Goal: Task Accomplishment & Management: Use online tool/utility

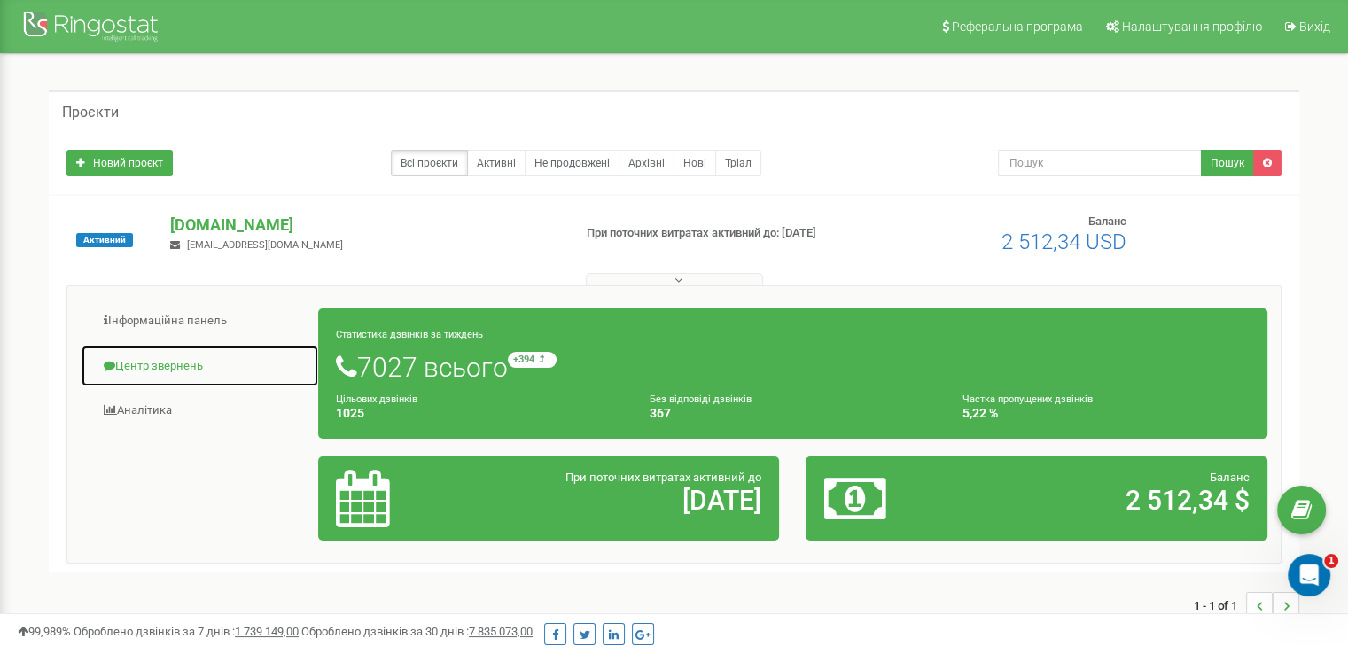
click at [193, 363] on link "Центр звернень" at bounding box center [200, 366] width 238 height 43
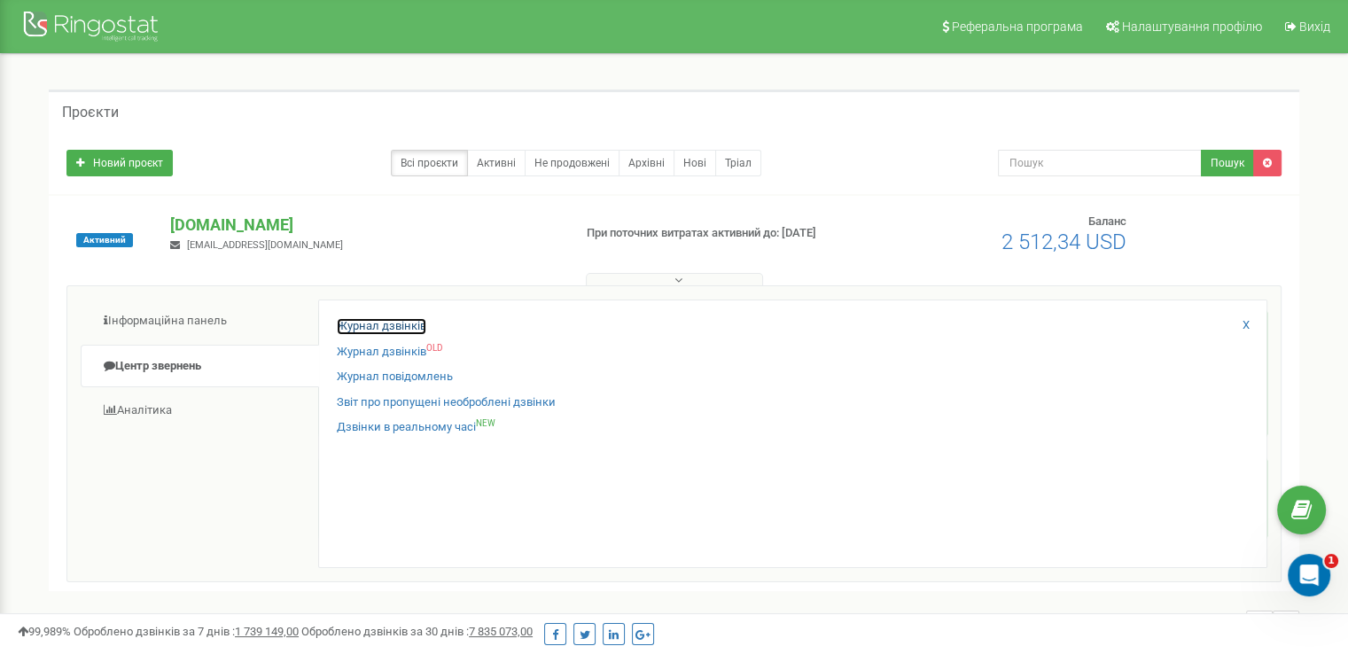
click at [385, 327] on link "Журнал дзвінків" at bounding box center [382, 326] width 90 height 17
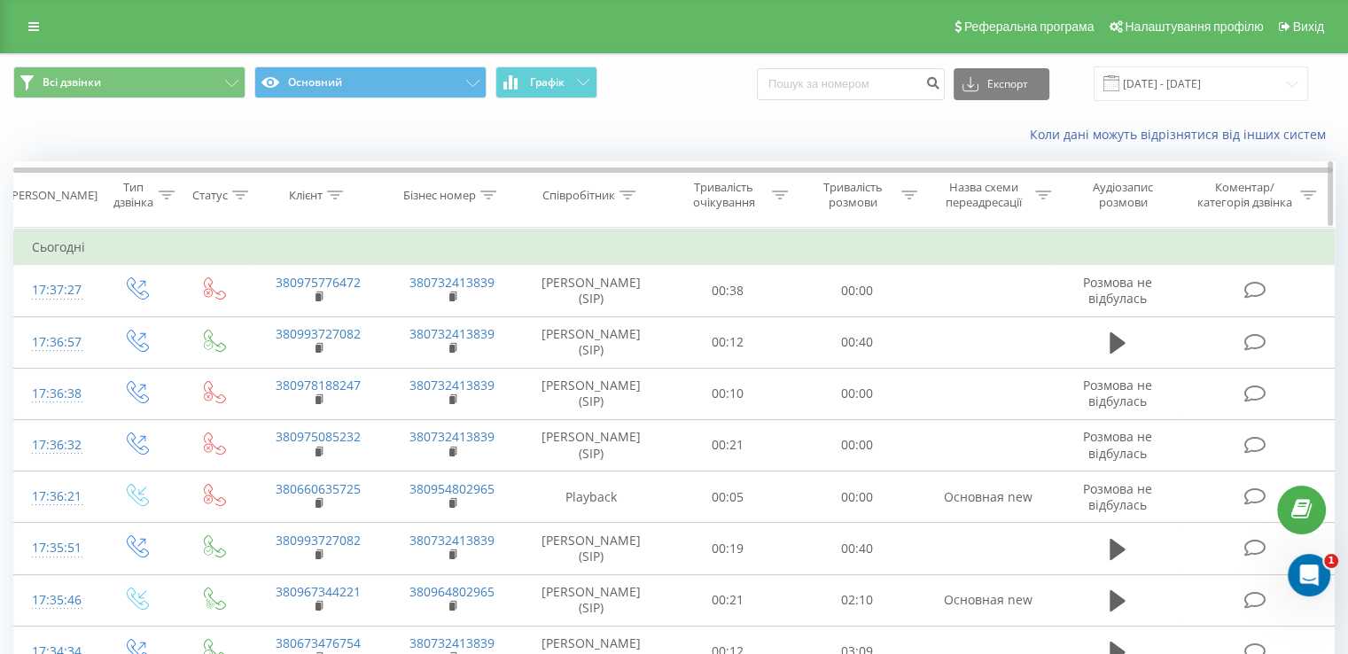
click at [632, 194] on icon at bounding box center [628, 195] width 16 height 9
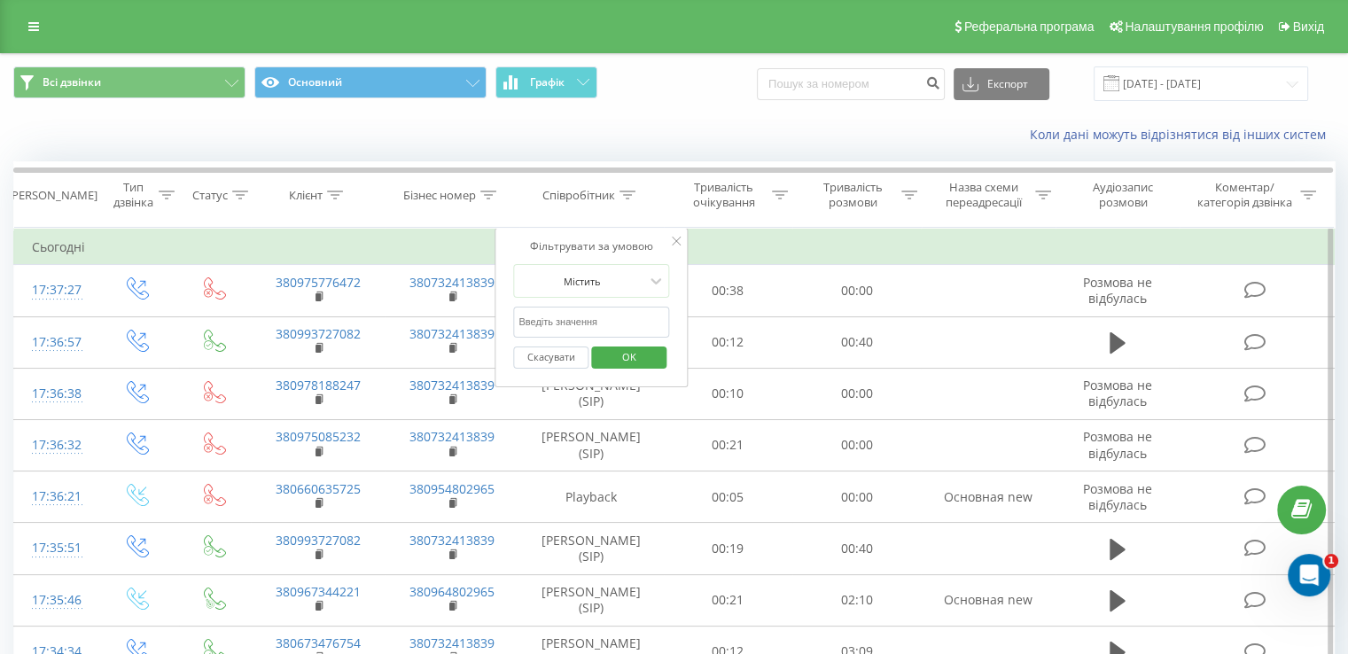
click at [636, 327] on input "text" at bounding box center [591, 322] width 156 height 31
type input "котенко"
click at [620, 359] on span "OK" at bounding box center [630, 356] width 50 height 27
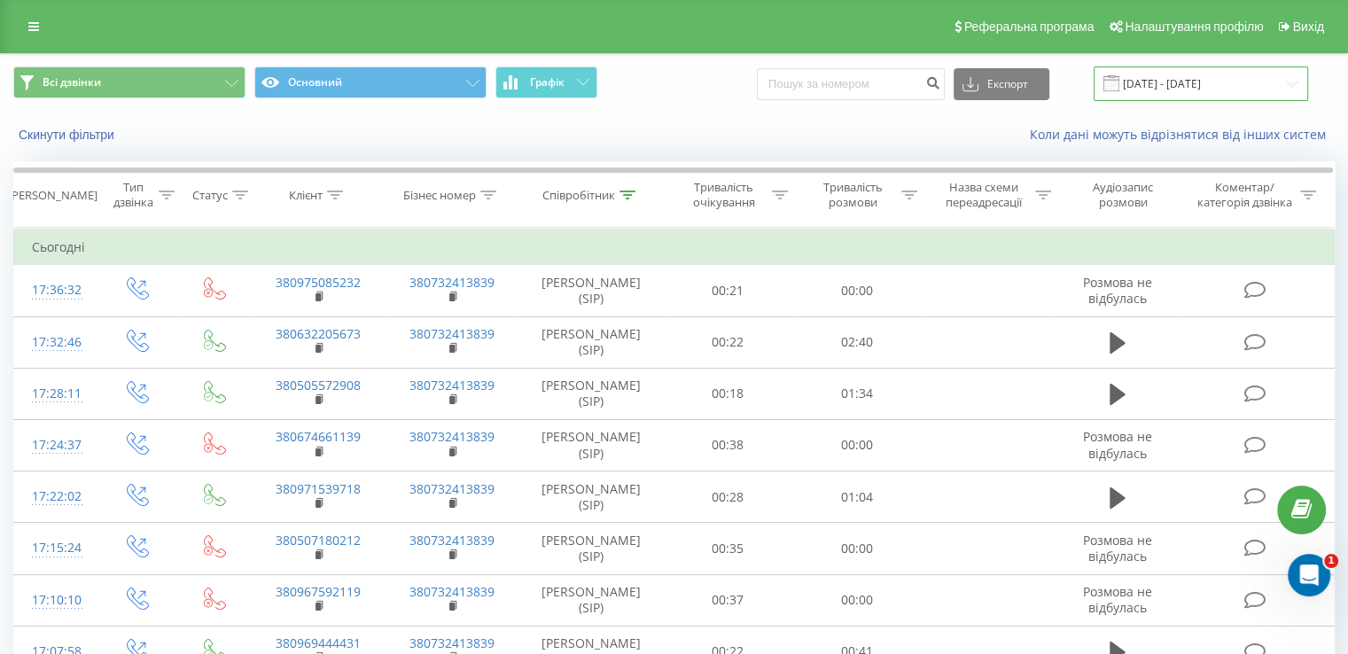
click at [1220, 86] on input "19.08.2025 - 19.09.2025" at bounding box center [1201, 83] width 215 height 35
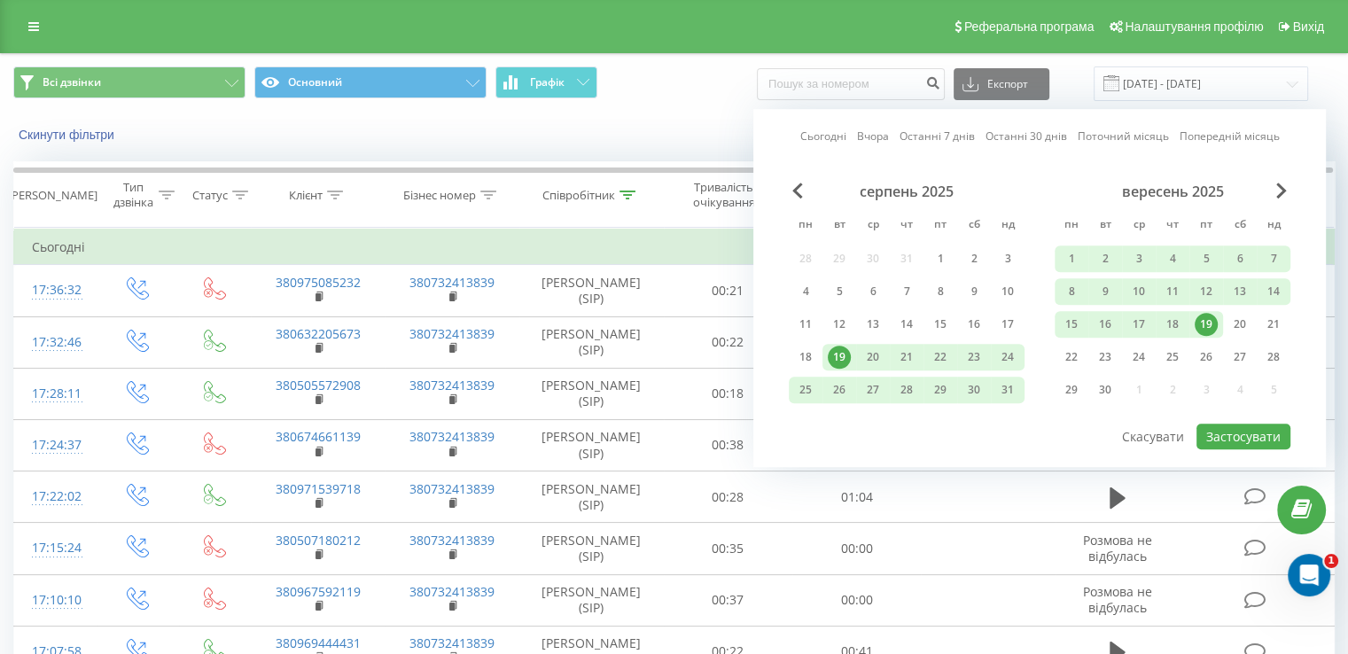
click at [1204, 321] on div "19" at bounding box center [1206, 324] width 23 height 23
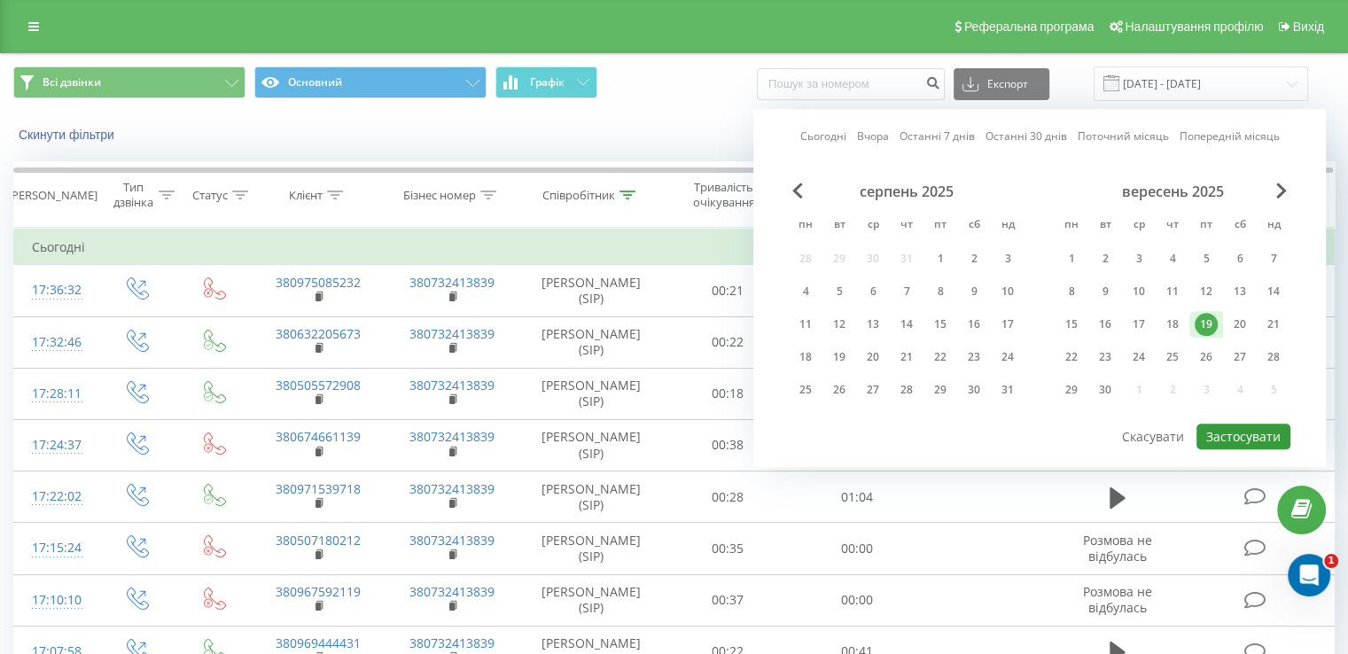
click at [1251, 429] on button "Застосувати" at bounding box center [1244, 437] width 94 height 26
type input "[DATE] - [DATE]"
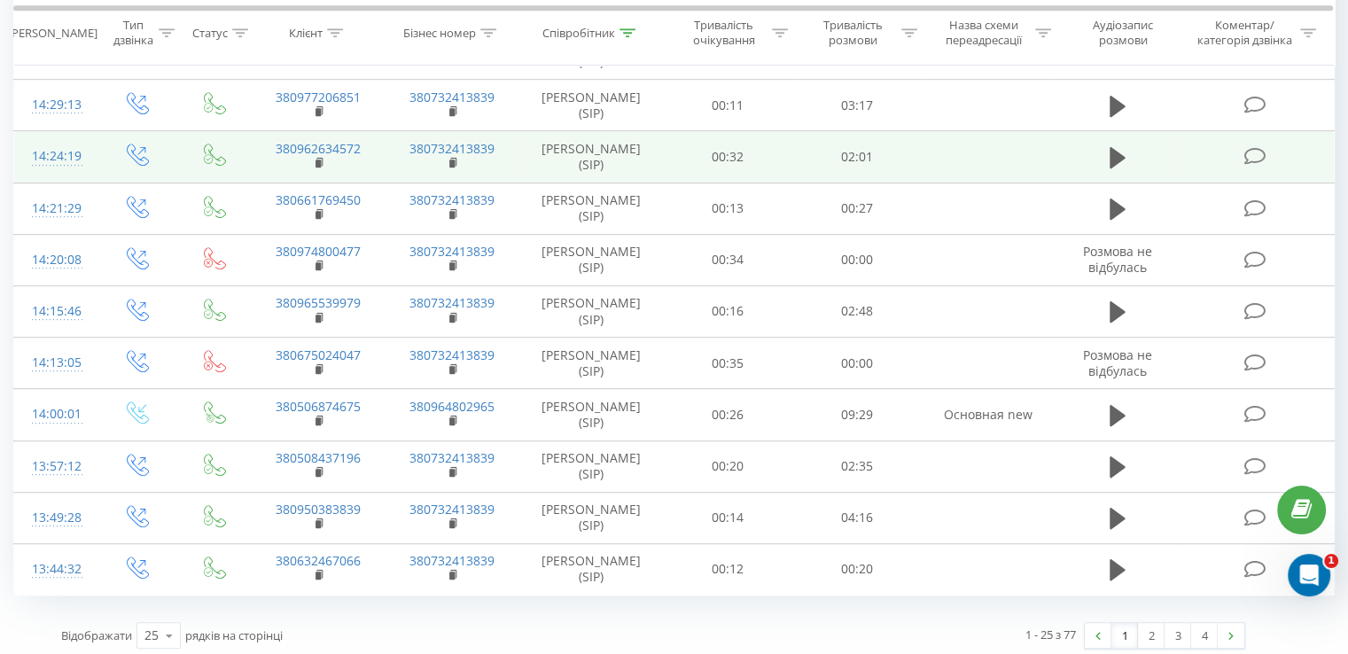
scroll to position [962, 0]
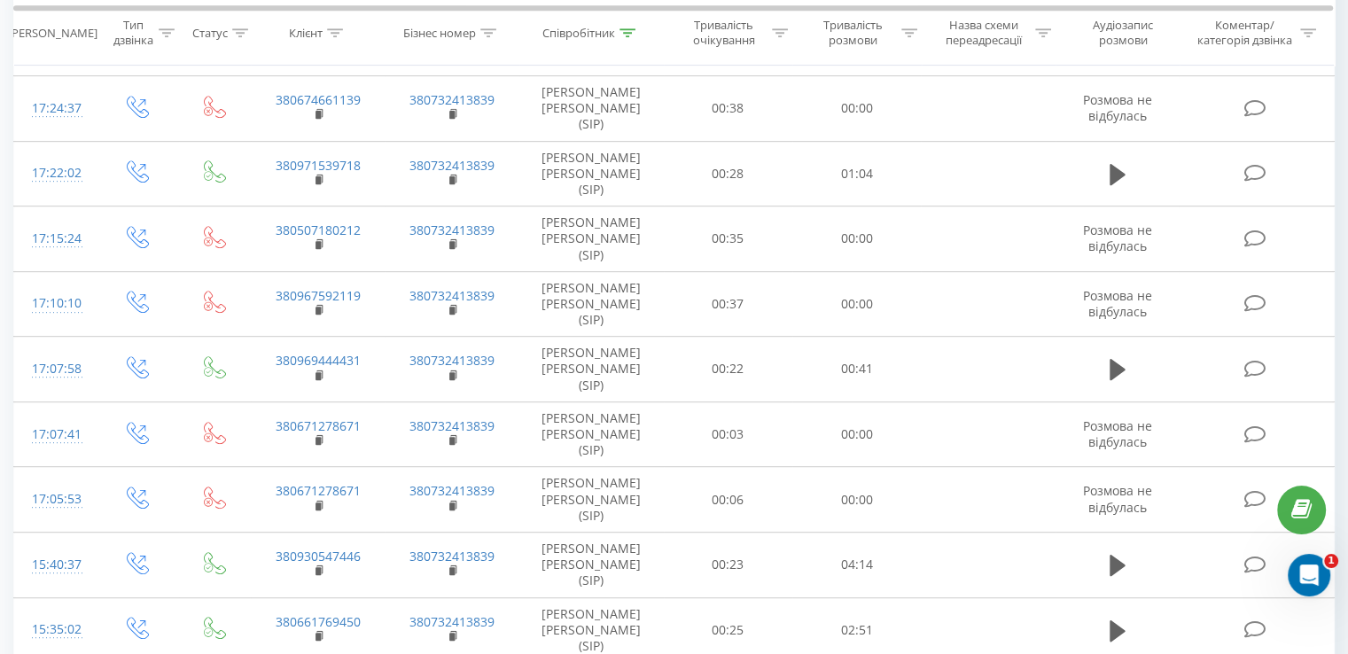
scroll to position [962, 0]
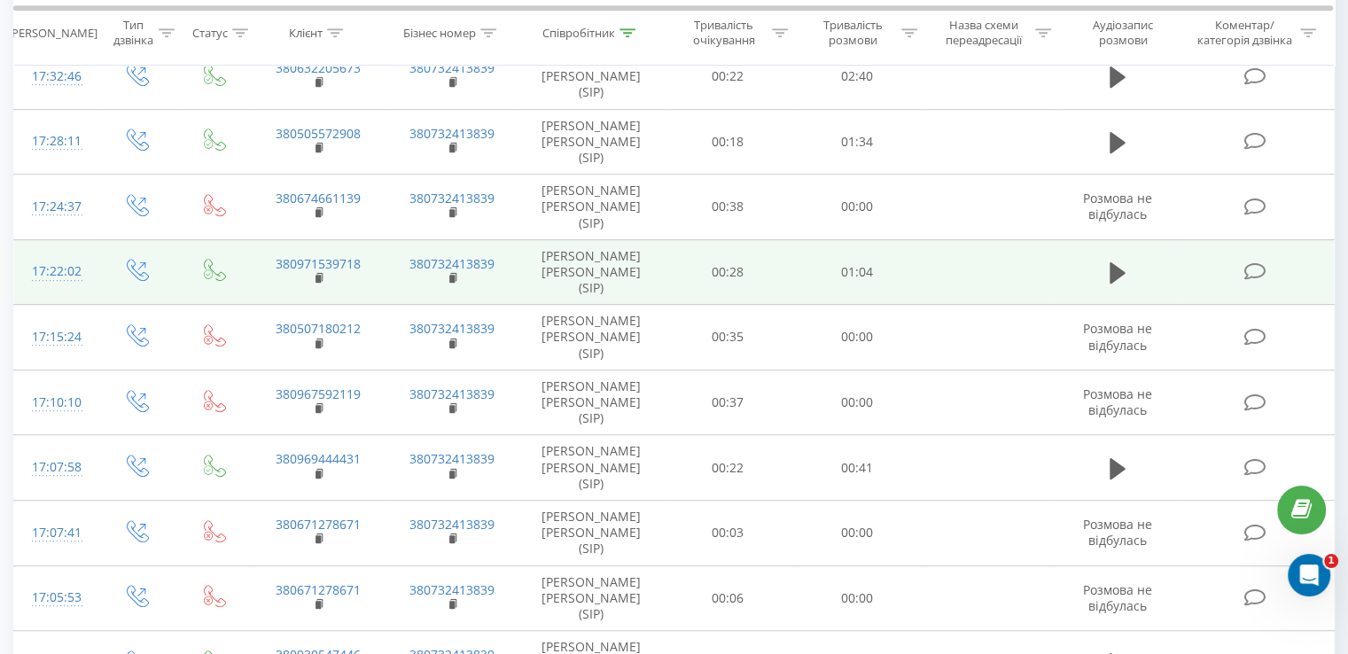
scroll to position [962, 0]
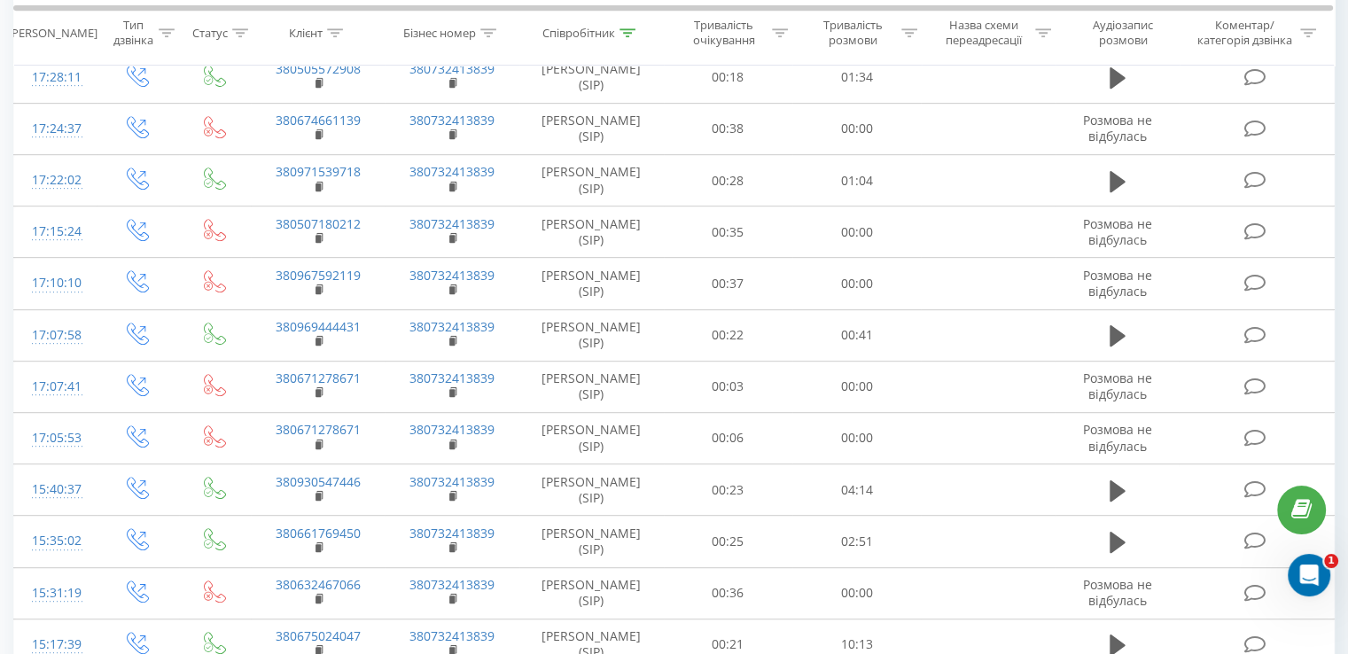
scroll to position [962, 0]
